Goal: Task Accomplishment & Management: Use online tool/utility

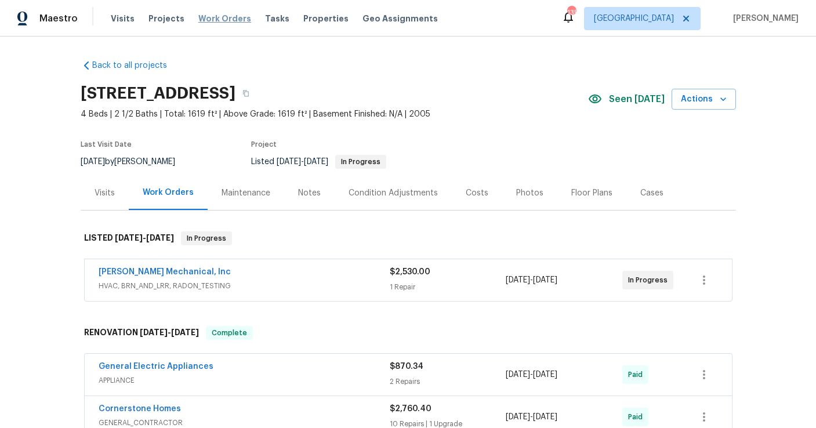
click at [230, 13] on span "Work Orders" at bounding box center [224, 19] width 53 height 12
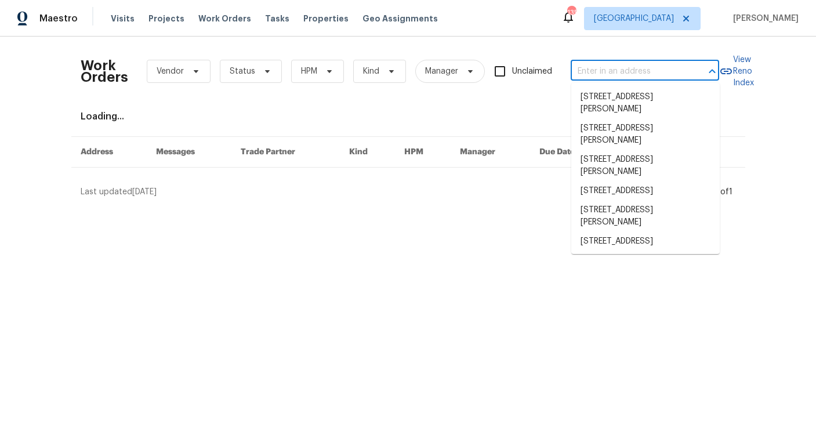
click at [639, 68] on input "text" at bounding box center [629, 72] width 116 height 18
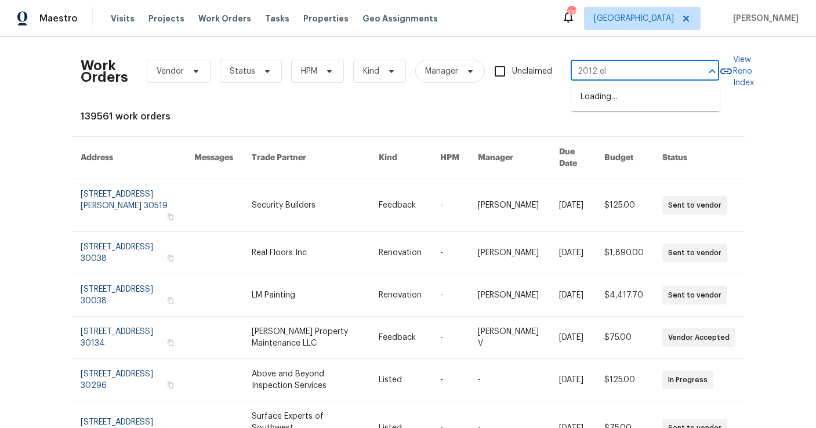
type input "2012 elm"
click at [629, 93] on li "[STREET_ADDRESS]" at bounding box center [645, 97] width 148 height 19
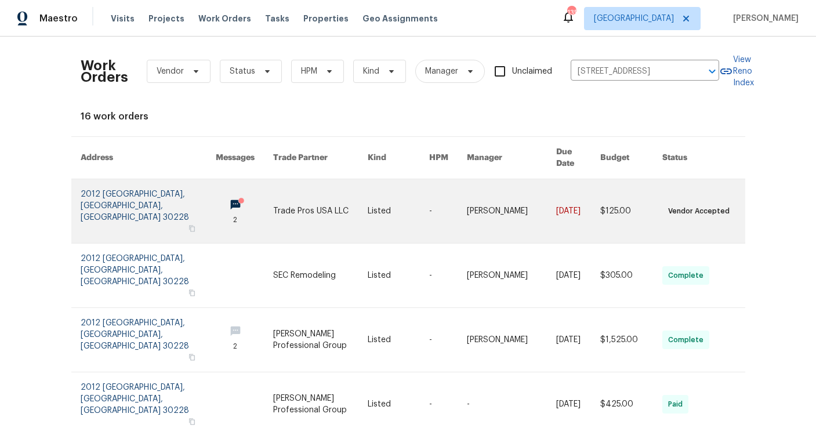
click at [122, 186] on link at bounding box center [148, 211] width 135 height 64
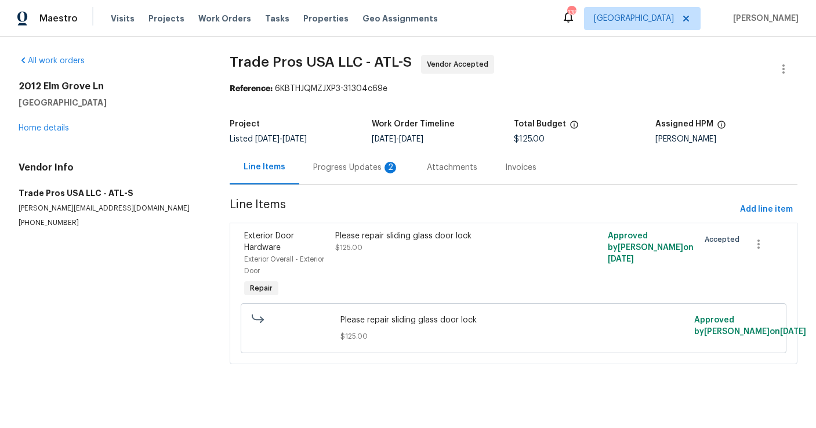
click at [368, 170] on div "Progress Updates 2" at bounding box center [356, 168] width 86 height 12
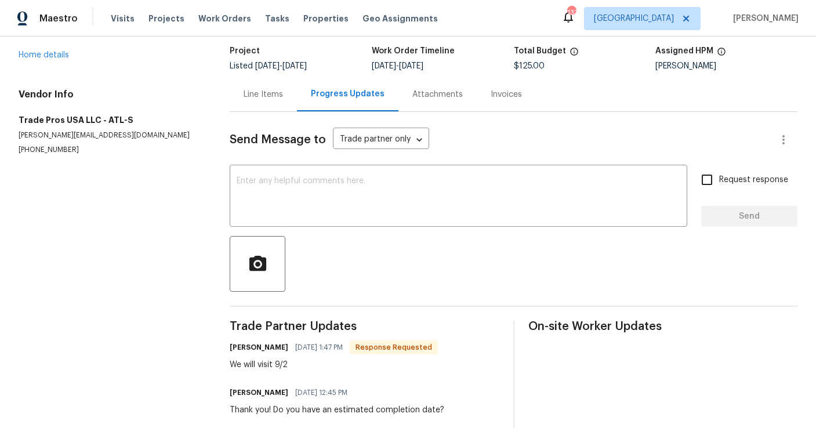
scroll to position [59, 0]
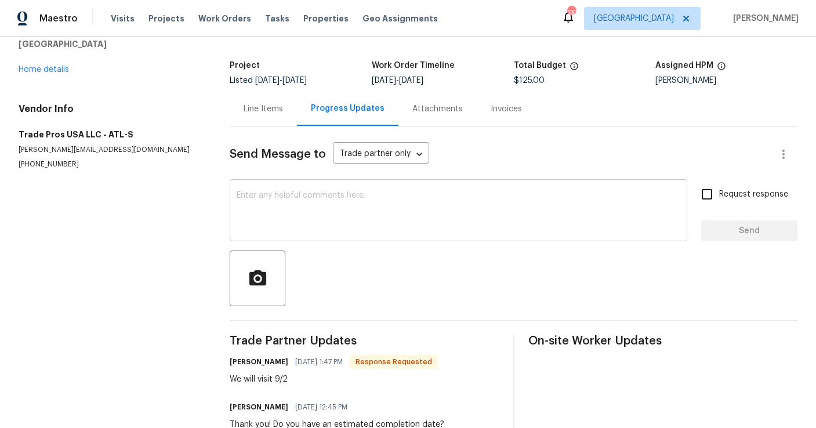
click at [280, 197] on textarea at bounding box center [459, 211] width 444 height 41
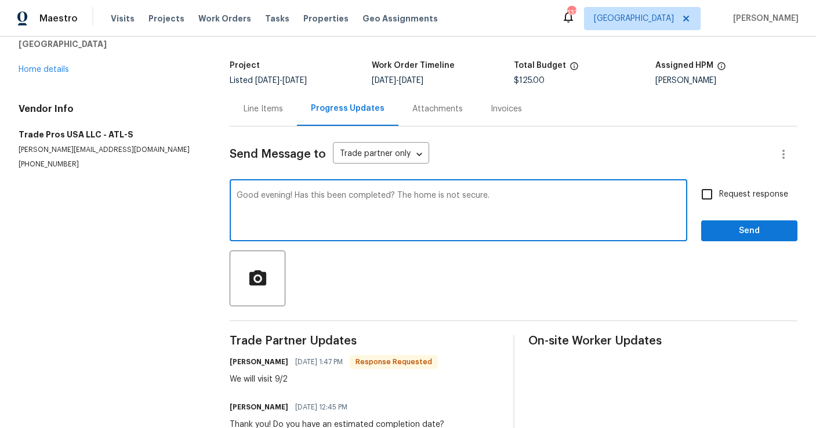
type textarea "Good evening! Has this been completed? The home is not secure."
click at [709, 198] on input "Request response" at bounding box center [707, 194] width 24 height 24
checkbox input "true"
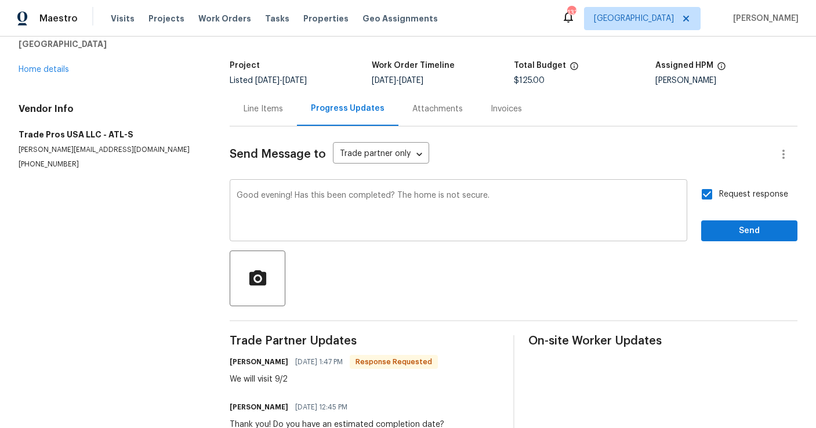
click at [532, 195] on textarea "Good evening! Has this been completed? The home is not secure." at bounding box center [459, 211] width 444 height 41
click at [745, 226] on span "Send" at bounding box center [749, 231] width 78 height 14
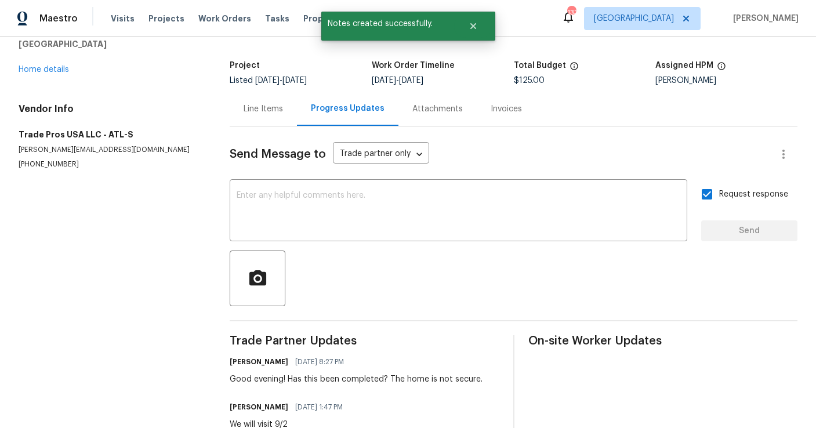
click at [42, 76] on div "All work orders [STREET_ADDRESS][PERSON_NAME] Home details Vendor Info Trade Pr…" at bounding box center [110, 83] width 183 height 173
click at [47, 70] on link "Home details" at bounding box center [44, 70] width 50 height 8
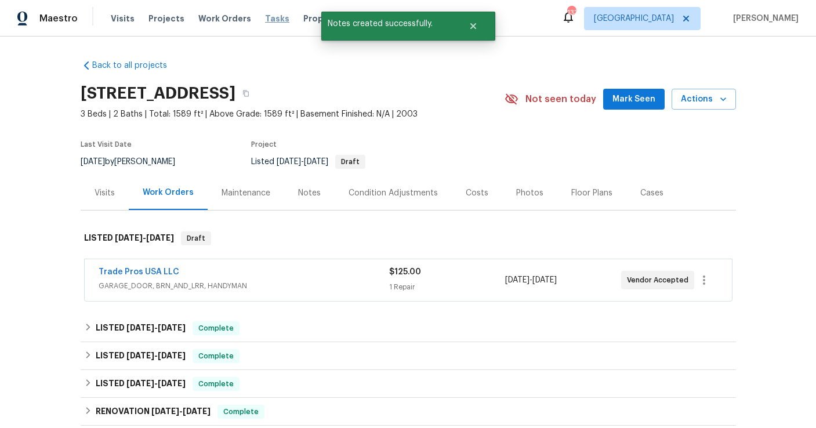
click at [265, 18] on span "Tasks" at bounding box center [277, 18] width 24 height 8
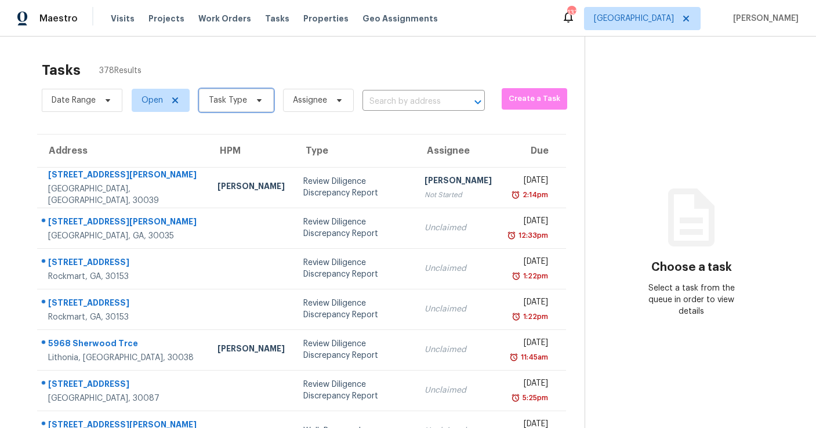
click at [227, 100] on span "Task Type" at bounding box center [228, 101] width 38 height 12
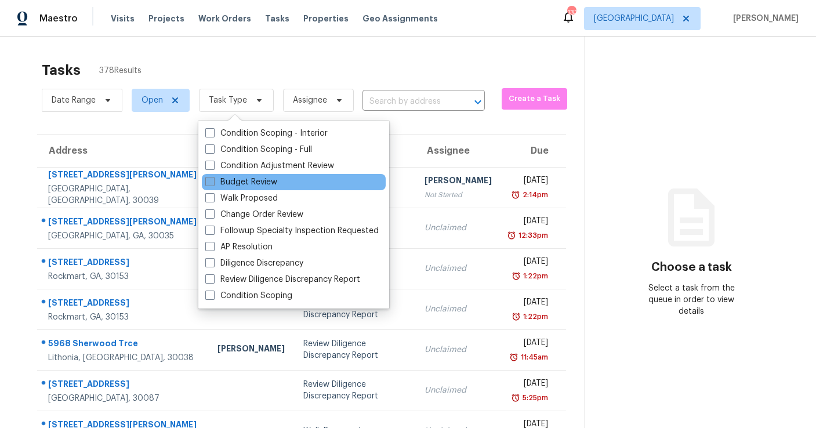
click at [238, 183] on label "Budget Review" at bounding box center [241, 182] width 72 height 12
click at [213, 183] on input "Budget Review" at bounding box center [209, 180] width 8 height 8
checkbox input "true"
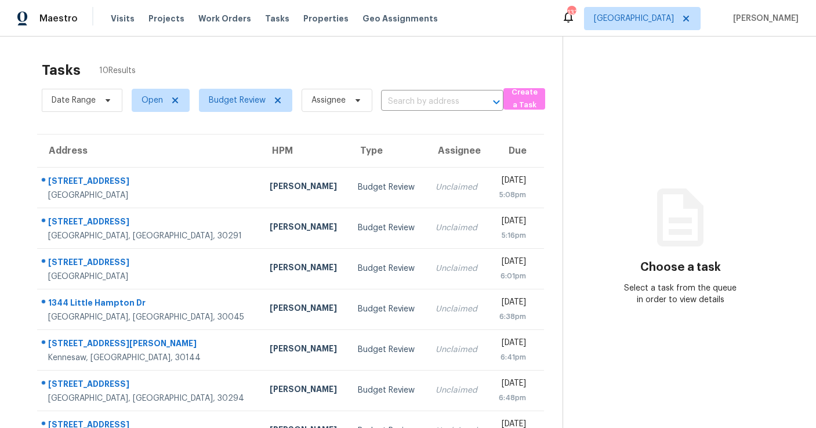
click at [241, 66] on div "Tasks 10 Results" at bounding box center [302, 70] width 521 height 30
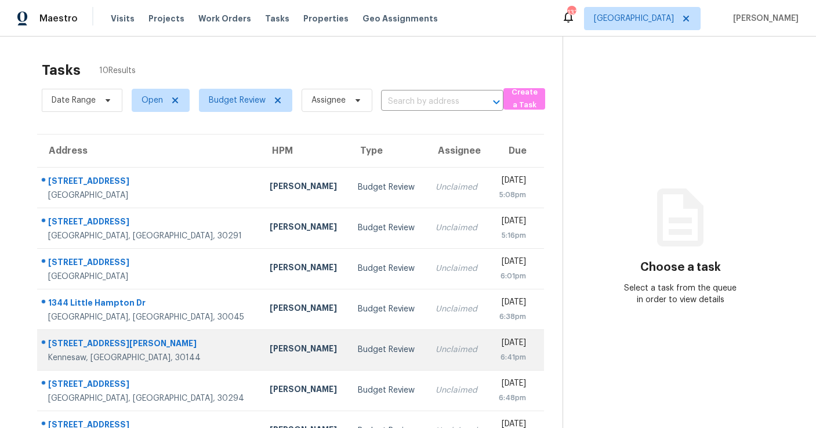
scroll to position [4, 0]
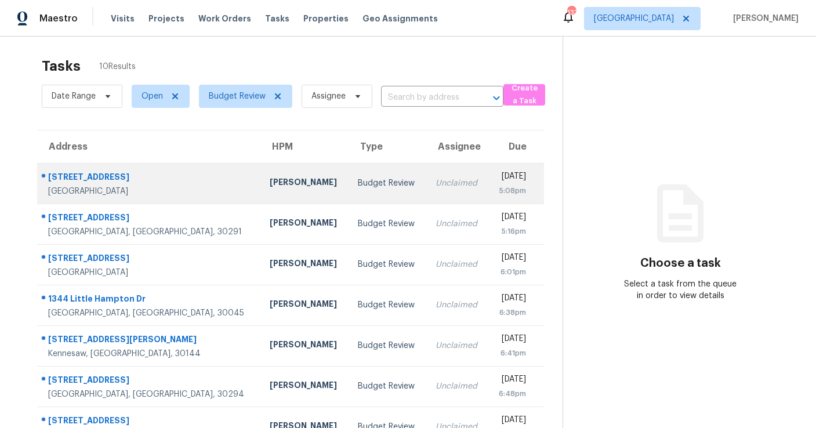
click at [349, 174] on td "Budget Review" at bounding box center [388, 183] width 78 height 41
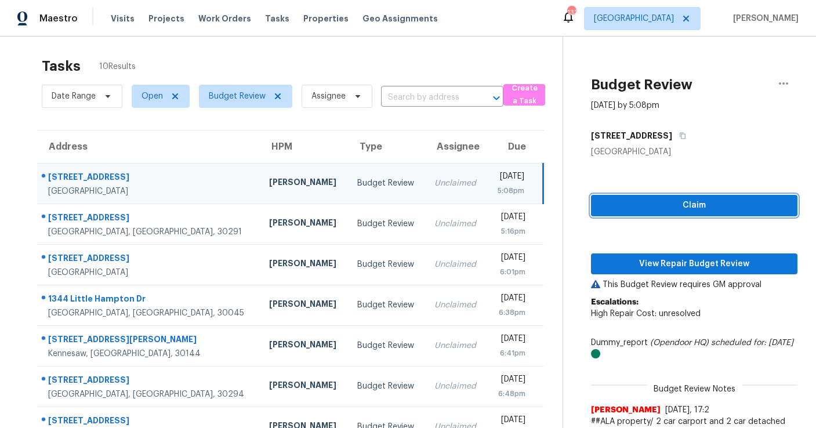
click at [658, 204] on span "Claim" at bounding box center [694, 205] width 188 height 14
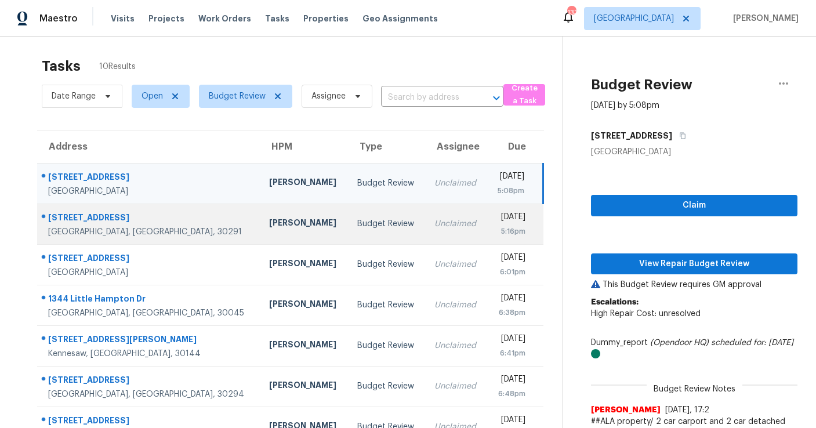
click at [496, 224] on div "[DATE]" at bounding box center [510, 218] width 29 height 14
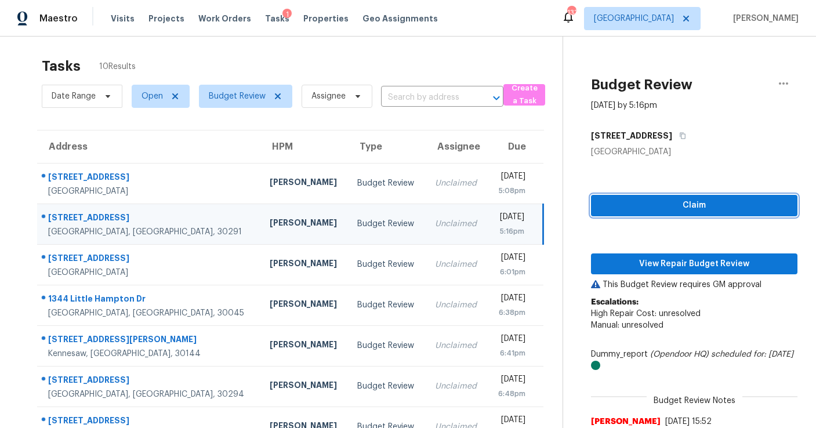
click at [615, 208] on span "Claim" at bounding box center [694, 205] width 188 height 14
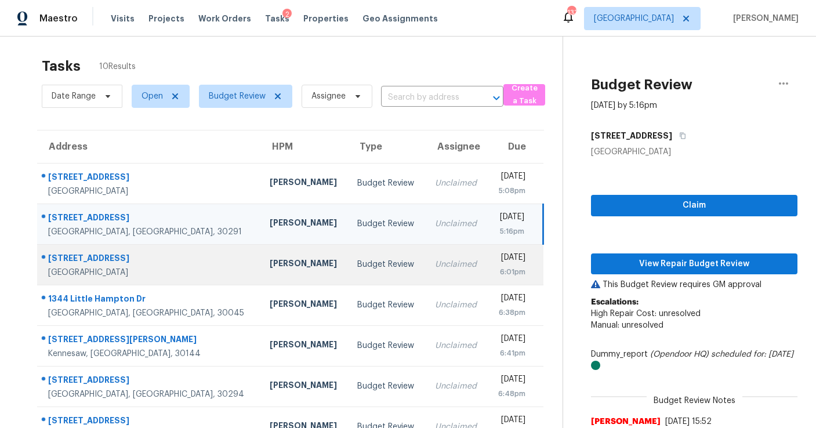
click at [496, 266] on div "6:01pm" at bounding box center [510, 272] width 28 height 12
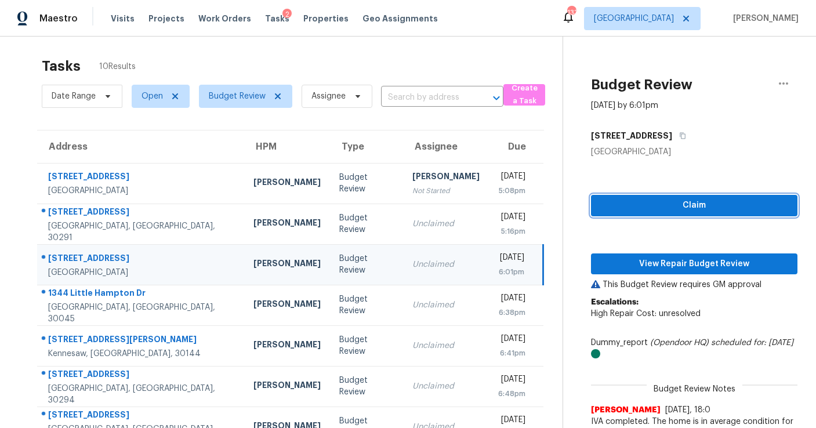
click at [596, 215] on button "Claim" at bounding box center [694, 205] width 206 height 21
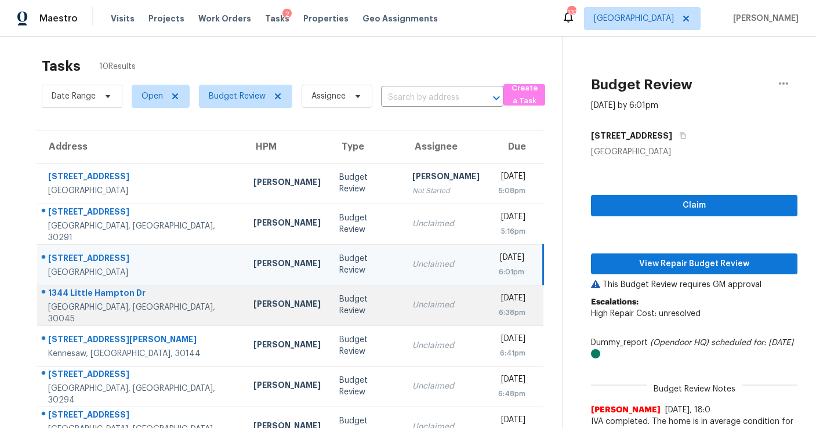
click at [412, 307] on div "Unclaimed" at bounding box center [445, 305] width 67 height 12
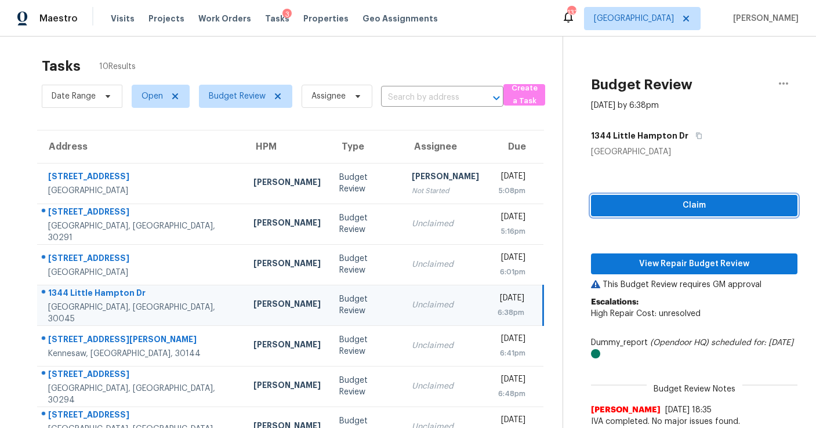
click at [617, 206] on span "Claim" at bounding box center [694, 205] width 188 height 14
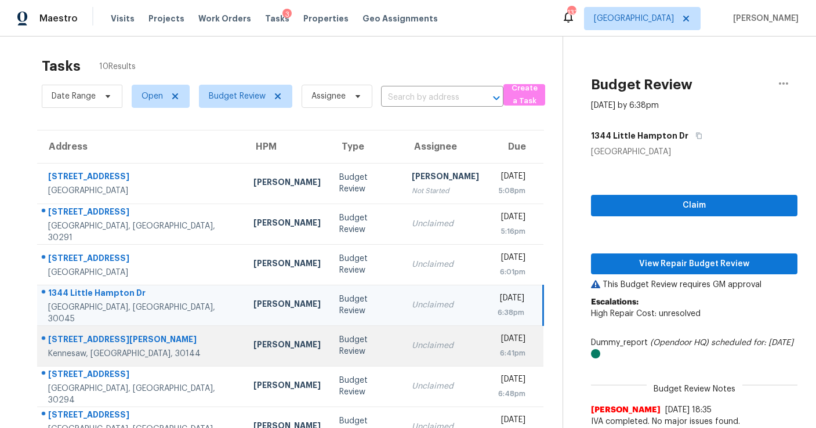
click at [412, 348] on div "Unclaimed" at bounding box center [445, 346] width 67 height 12
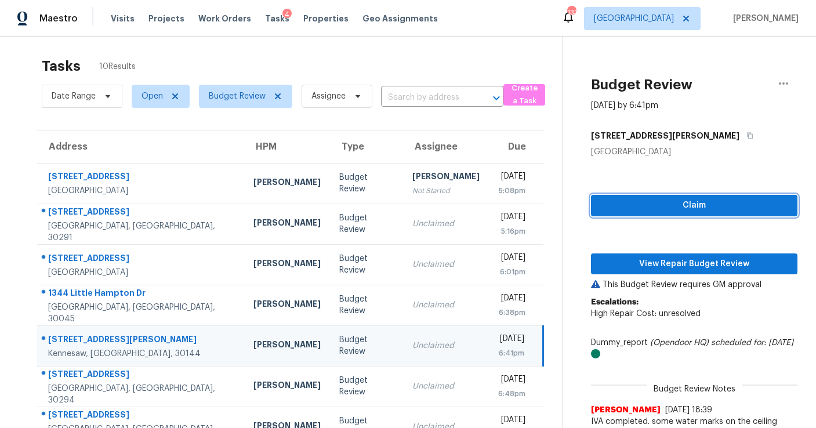
click at [618, 202] on span "Claim" at bounding box center [694, 205] width 188 height 14
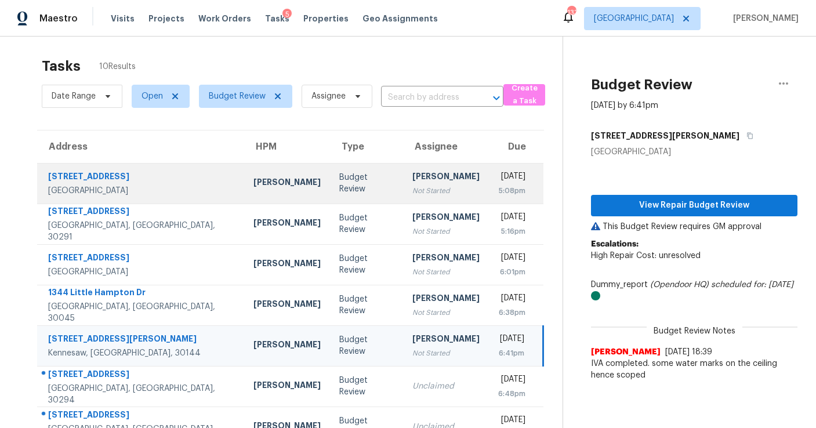
click at [412, 181] on div "[PERSON_NAME]" at bounding box center [445, 178] width 67 height 14
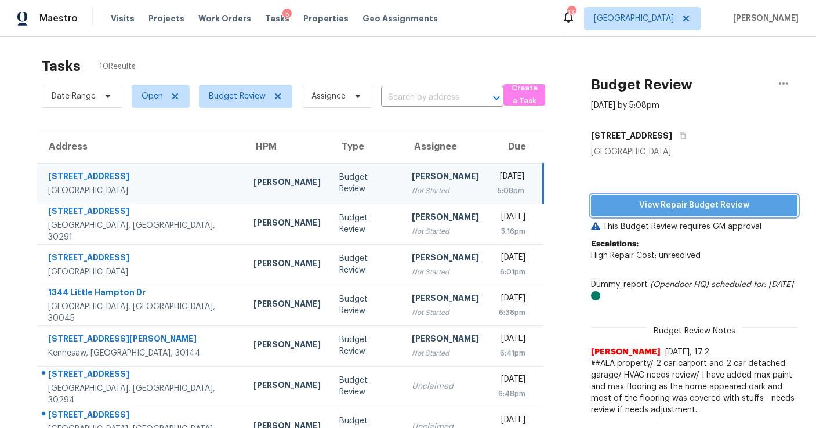
click at [665, 206] on span "View Repair Budget Review" at bounding box center [694, 205] width 188 height 14
